Goal: Task Accomplishment & Management: Manage account settings

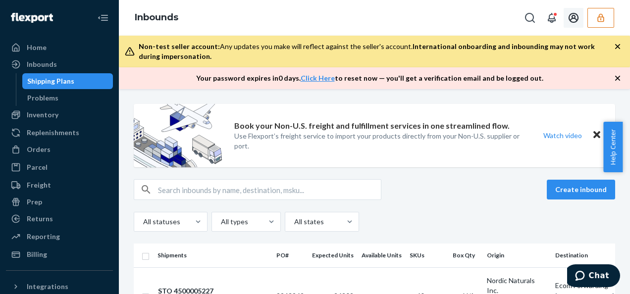
click at [599, 19] on icon "button" at bounding box center [601, 18] width 10 height 10
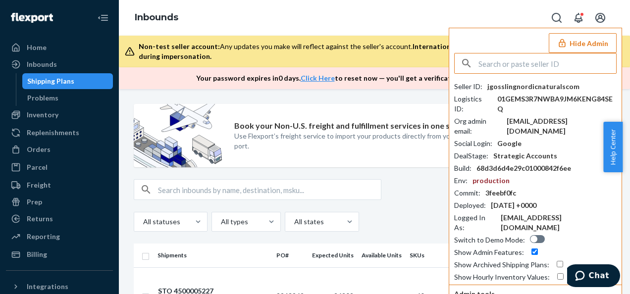
click at [521, 65] on input "text" at bounding box center [548, 64] width 138 height 20
click at [521, 65] on input "jgosslingnordicnaturalscom" at bounding box center [548, 64] width 138 height 20
type input "jgosslingnordicnaturalscom"
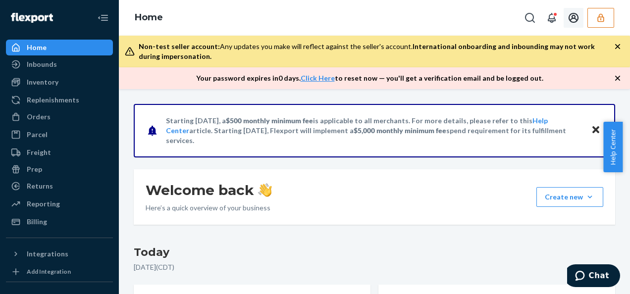
click at [575, 19] on icon "Open account menu" at bounding box center [574, 18] width 12 height 12
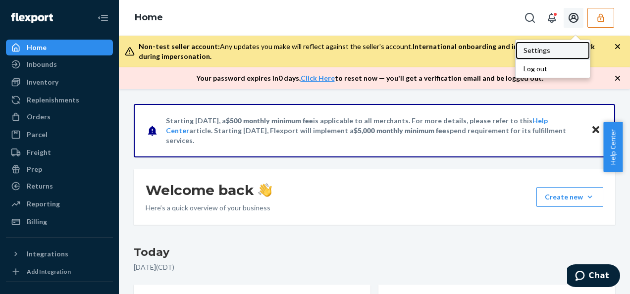
click at [546, 51] on div "Settings" at bounding box center [553, 51] width 74 height 18
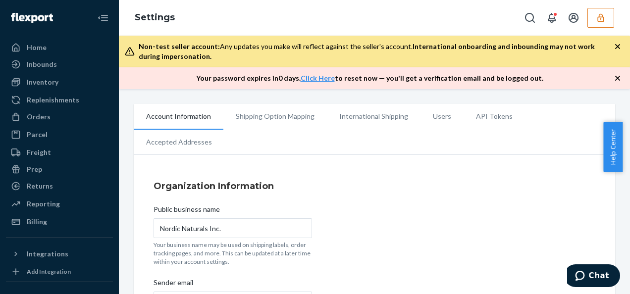
click at [433, 114] on li "Users" at bounding box center [442, 116] width 43 height 25
